Goal: Information Seeking & Learning: Find specific page/section

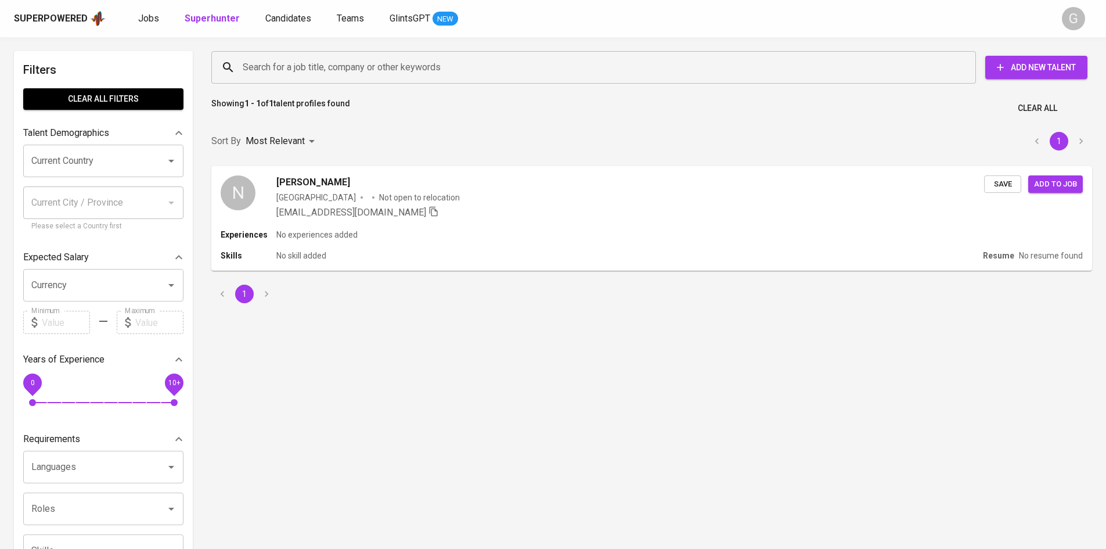
click at [319, 61] on input "Search for a job title, company or other keywords" at bounding box center [597, 67] width 714 height 22
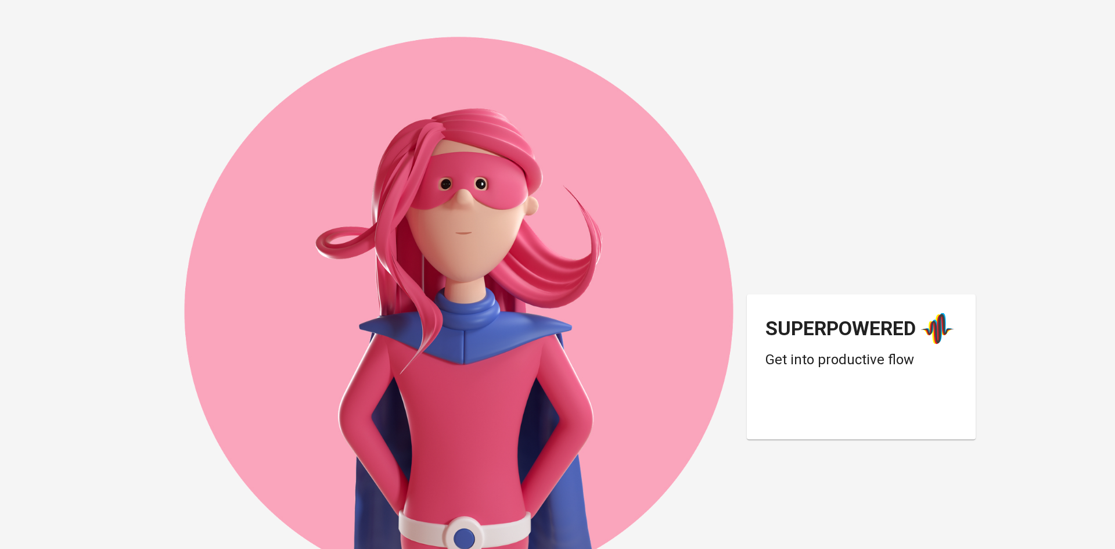
click at [321, 63] on div "Superpowered Get into productive flow" at bounding box center [557, 274] width 929 height 549
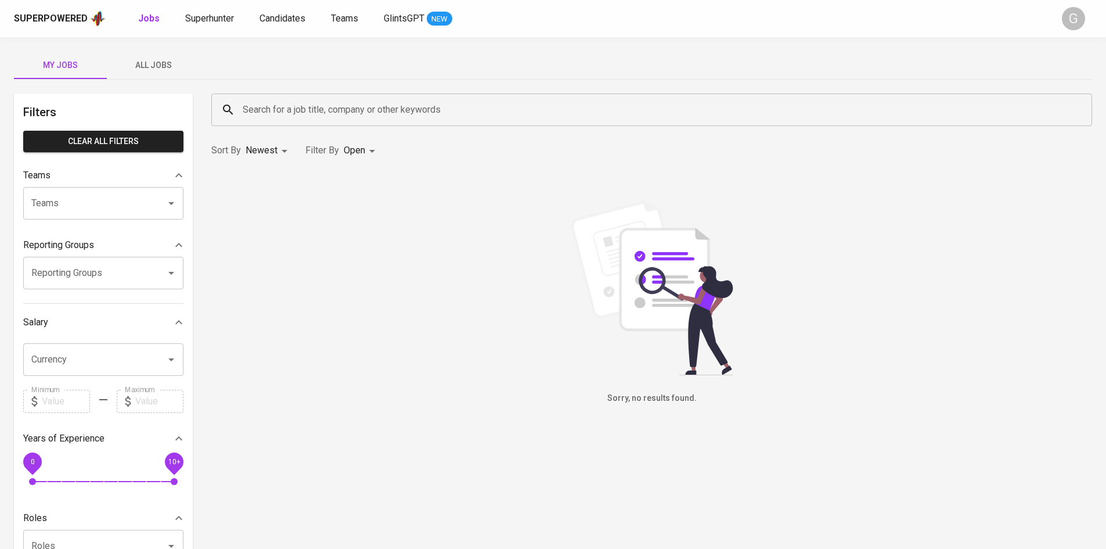
click at [357, 116] on input "Search for a job title, company or other keywords" at bounding box center [655, 110] width 830 height 22
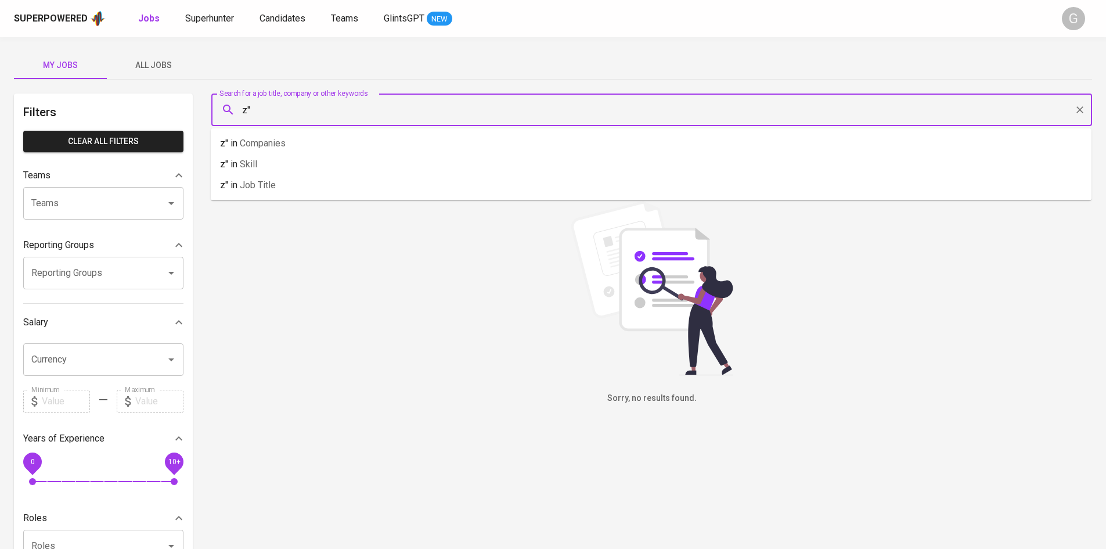
type input "z"
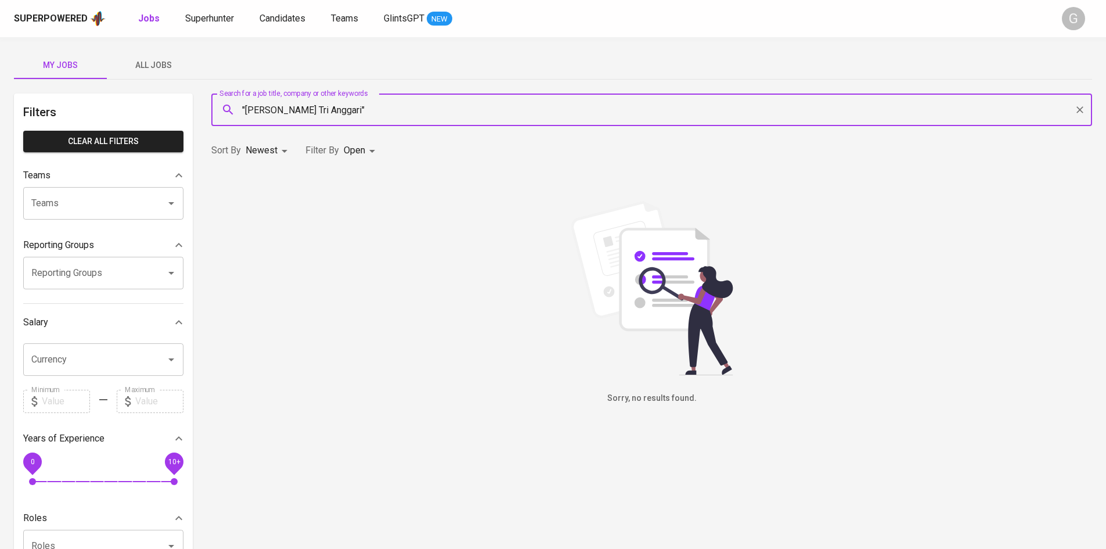
type input ""[PERSON_NAME] Tri Anggari""
click at [188, 20] on span "Superhunter" at bounding box center [209, 18] width 49 height 11
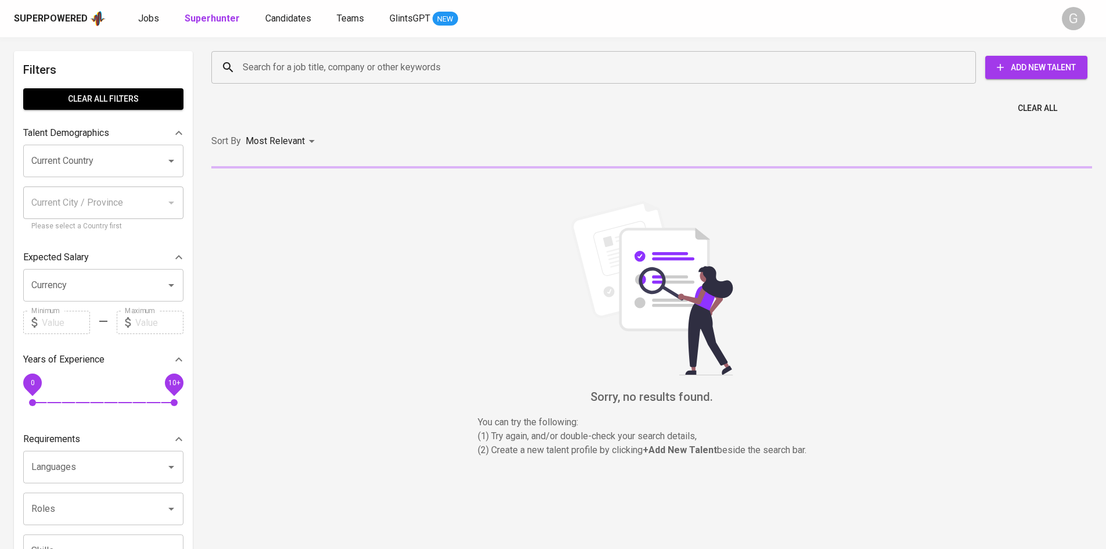
click at [310, 67] on input "Search for a job title, company or other keywords" at bounding box center [597, 67] width 714 height 22
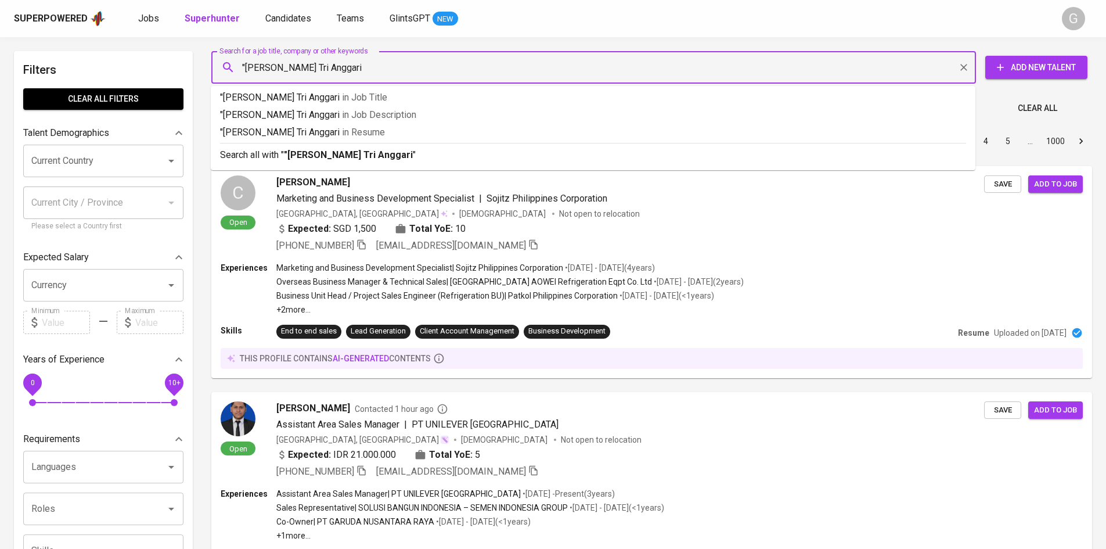
type input ""[PERSON_NAME] Tri Anggari""
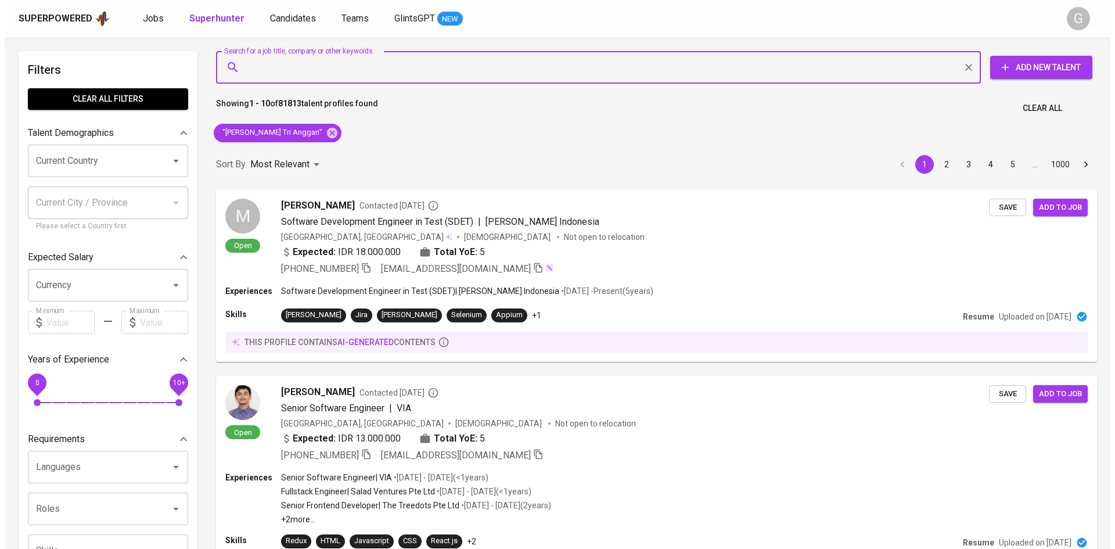
scroll to position [445, 0]
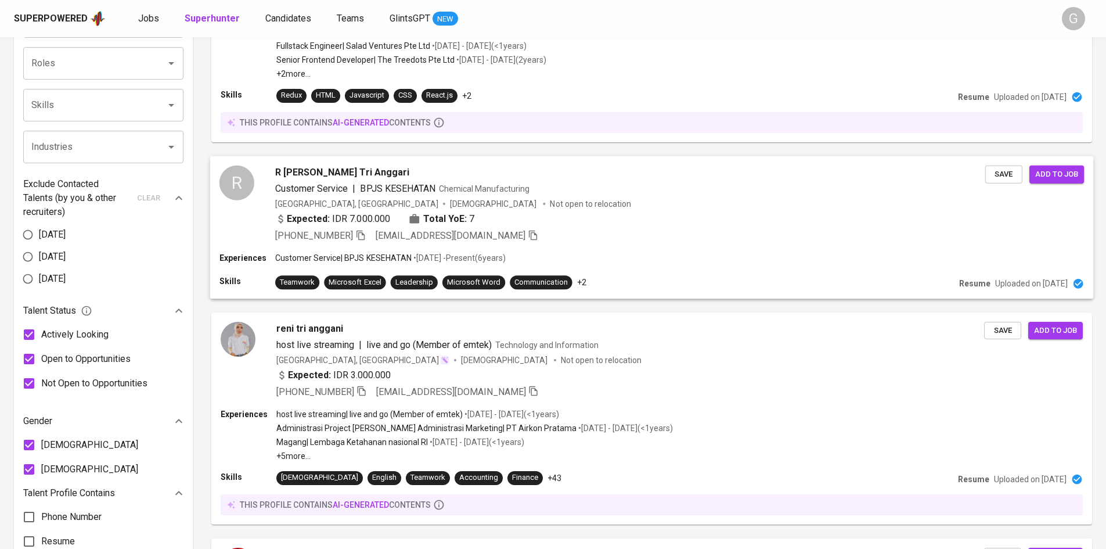
click at [771, 256] on div "Experiences Customer Service | BPJS KESEHATAN • [DATE] - Present ( 6 years )" at bounding box center [652, 259] width 865 height 14
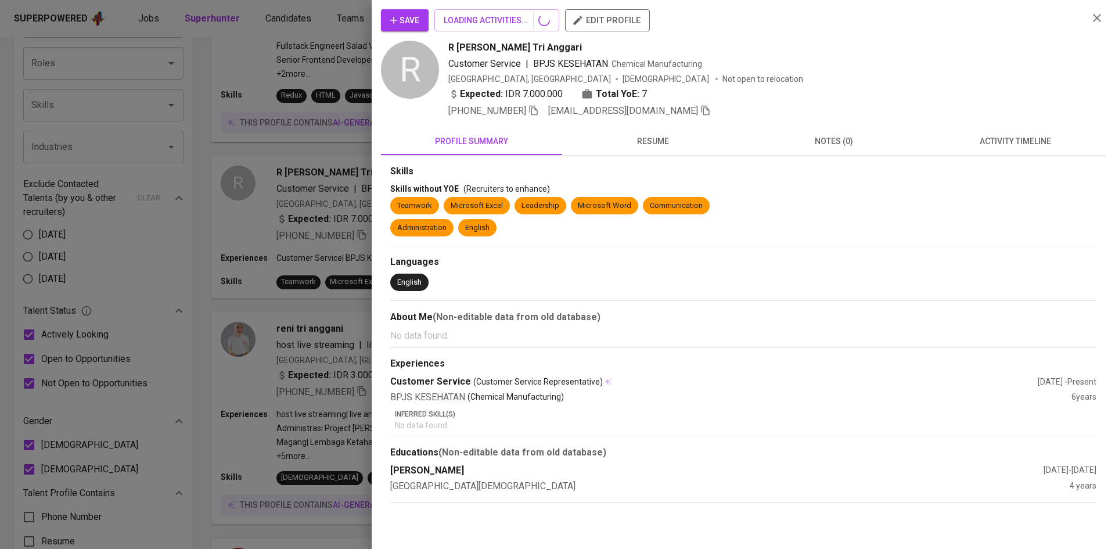
click at [675, 145] on button "resume" at bounding box center [652, 141] width 181 height 28
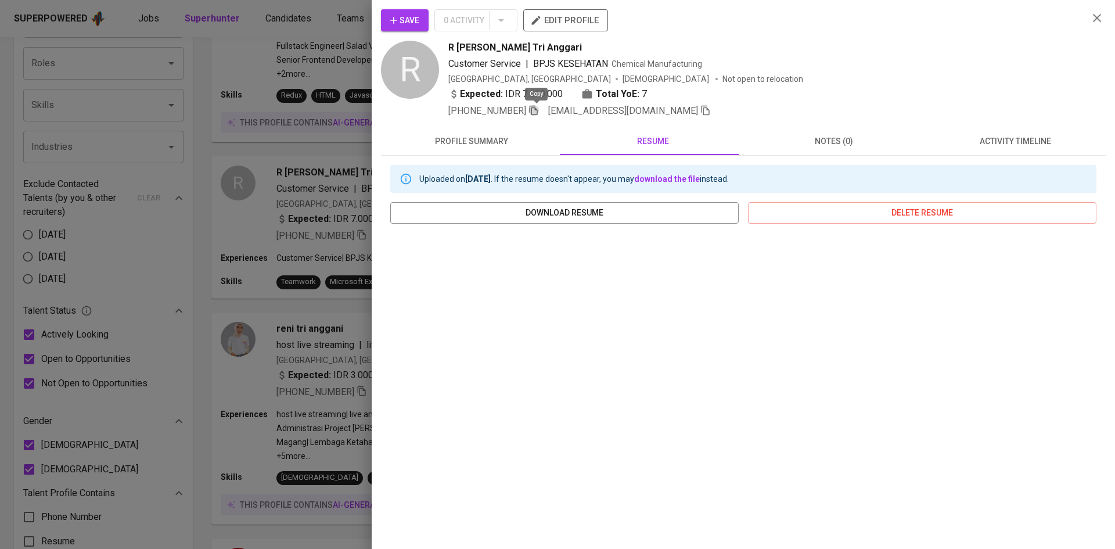
click at [534, 109] on icon "button" at bounding box center [534, 110] width 10 height 10
